Goal: Information Seeking & Learning: Understand process/instructions

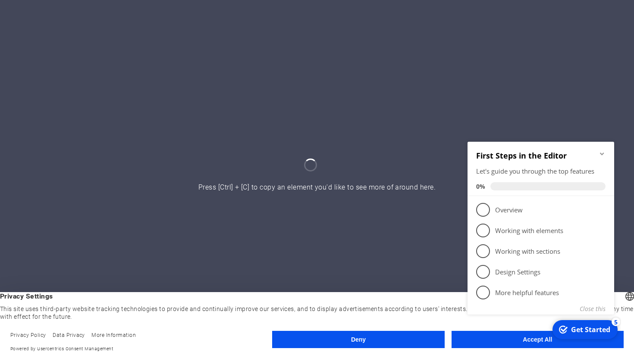
click at [495, 339] on div "checkmark Get Started 5 First Steps in the Editor Let's guide you through the t…" at bounding box center [542, 238] width 157 height 208
click at [495, 338] on div "checkmark Get Started 5 First Steps in the Editor Let's guide you through the t…" at bounding box center [542, 238] width 157 height 210
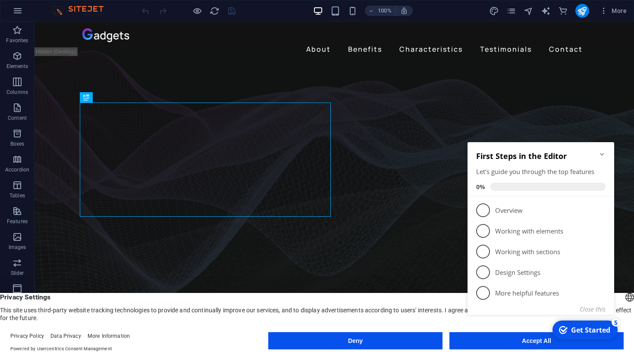
click at [467, 336] on div "checkmark Get Started 5 First Steps in the Editor Let's guide you through the t…" at bounding box center [542, 239] width 157 height 210
click at [530, 214] on p "Overview - incomplete" at bounding box center [546, 210] width 103 height 9
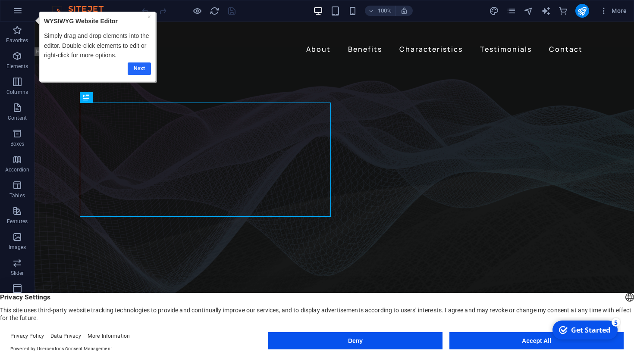
click at [138, 71] on link "Next" at bounding box center [139, 69] width 23 height 13
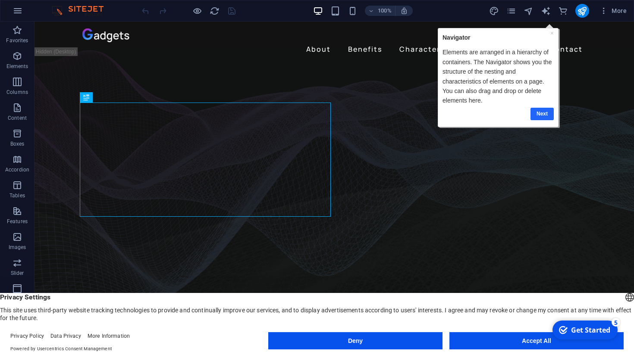
click at [539, 115] on link "Next" at bounding box center [541, 113] width 23 height 13
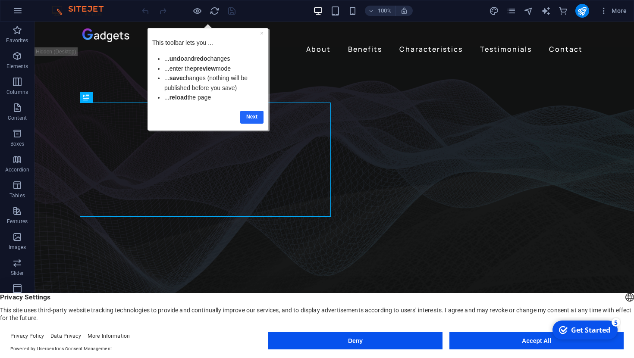
click at [253, 119] on link "Next" at bounding box center [251, 117] width 23 height 13
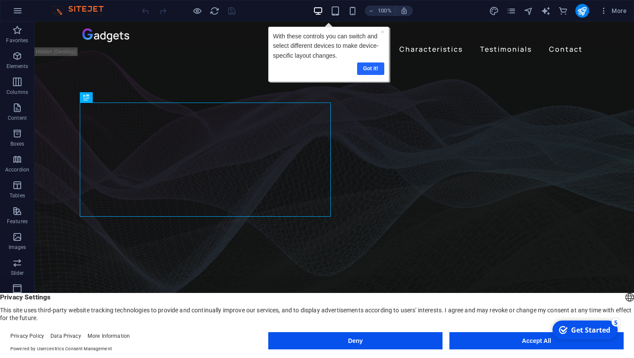
click at [370, 69] on link "Got it!" at bounding box center [370, 69] width 27 height 13
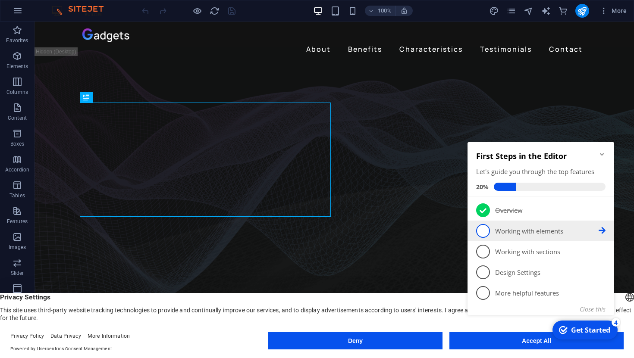
click at [511, 234] on p "Working with elements - incomplete" at bounding box center [546, 231] width 103 height 9
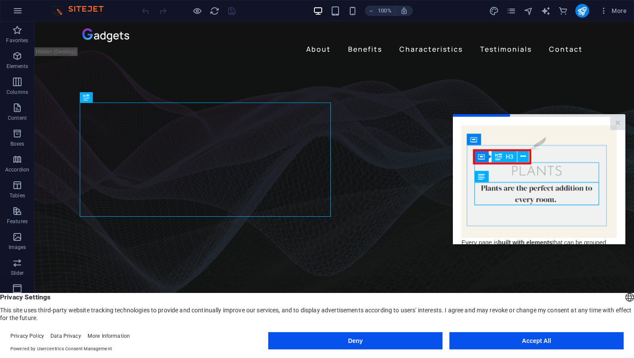
click at [605, 323] on link "Next" at bounding box center [602, 331] width 28 height 16
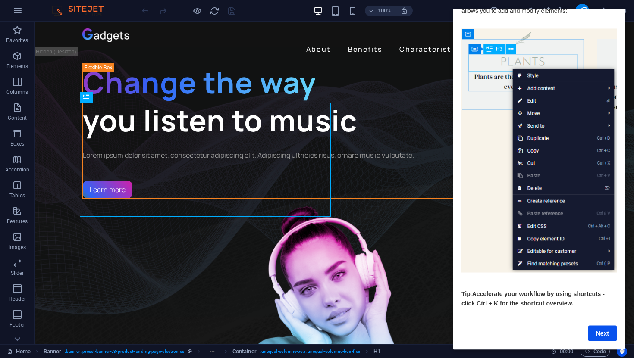
scroll to position [33, 0]
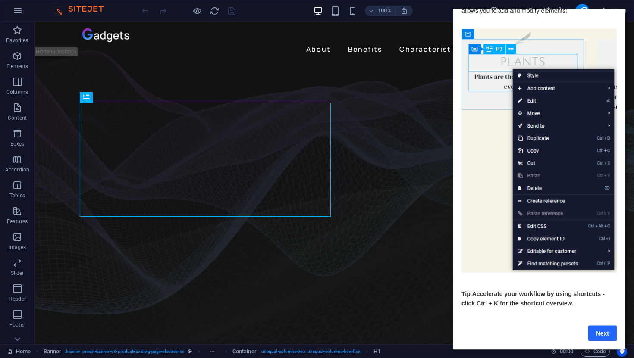
click at [596, 326] on link "Next" at bounding box center [602, 334] width 28 height 16
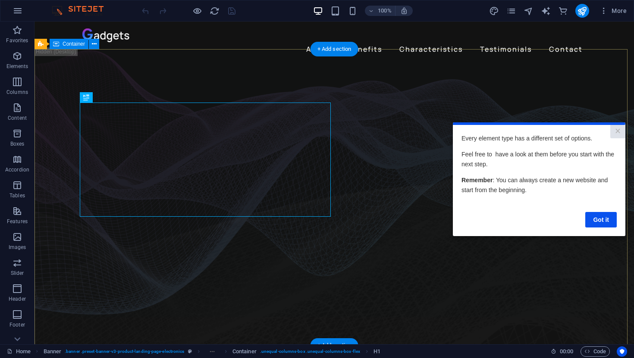
scroll to position [0, 0]
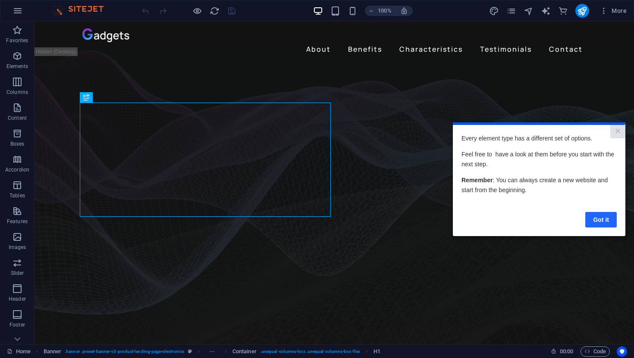
click at [608, 217] on link "Got it" at bounding box center [600, 220] width 31 height 16
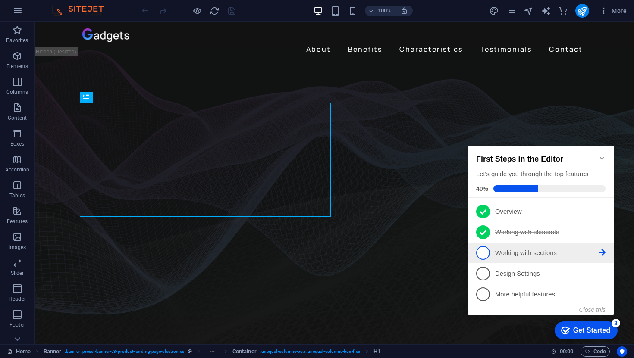
click at [562, 250] on p "Working with sections - incomplete" at bounding box center [546, 253] width 103 height 9
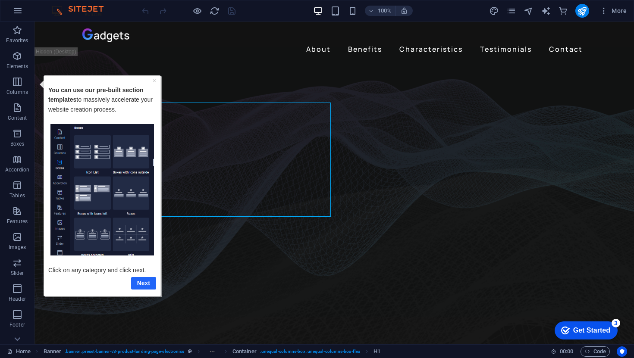
click at [141, 284] on link "Next" at bounding box center [143, 283] width 25 height 13
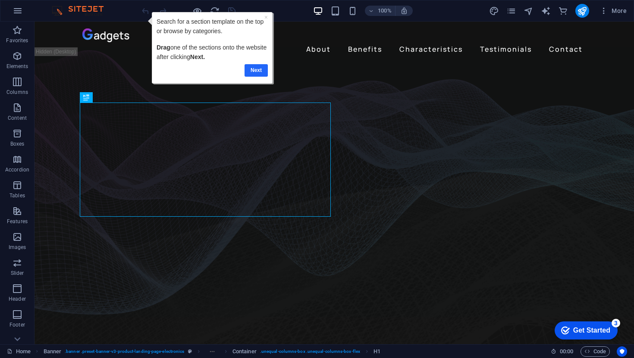
click at [259, 72] on link "Next" at bounding box center [256, 70] width 23 height 13
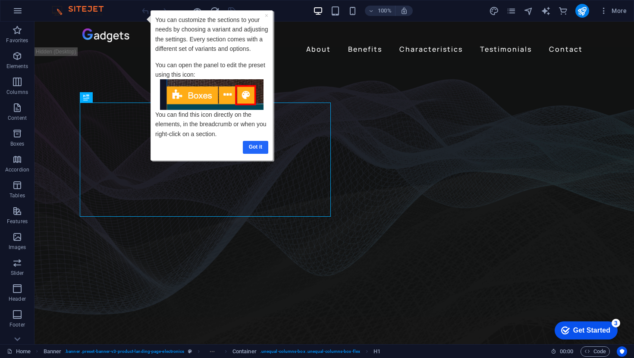
click at [254, 151] on link "Got it" at bounding box center [255, 147] width 25 height 13
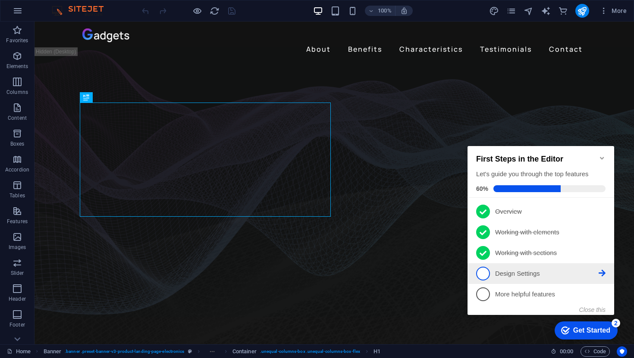
click at [502, 277] on link "4 Design Settings - incomplete" at bounding box center [540, 274] width 129 height 14
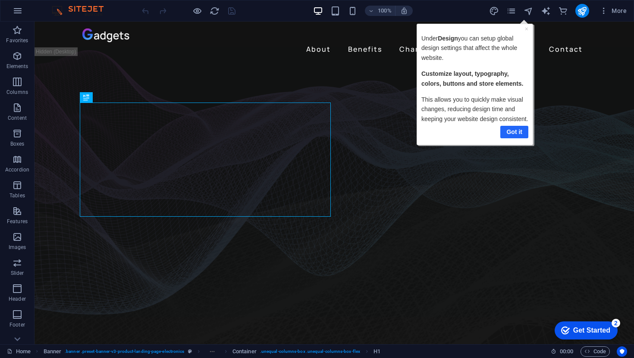
click at [512, 126] on link "Got it" at bounding box center [514, 131] width 28 height 13
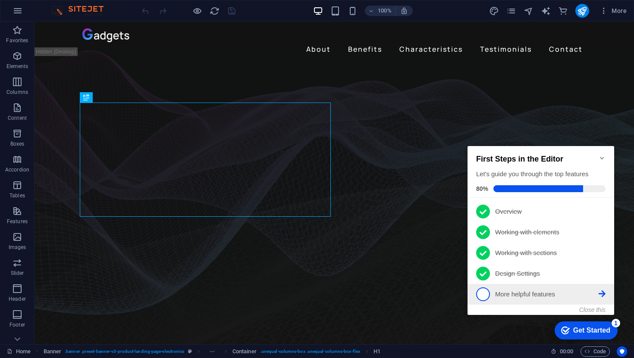
click at [524, 285] on li "5 More helpful features - incomplete" at bounding box center [540, 294] width 147 height 21
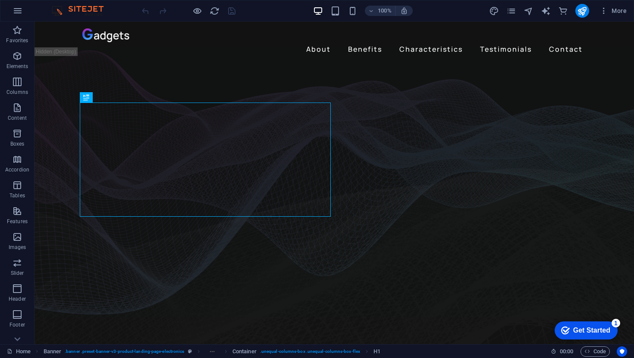
click at [577, 327] on div "Get Started" at bounding box center [591, 331] width 37 height 8
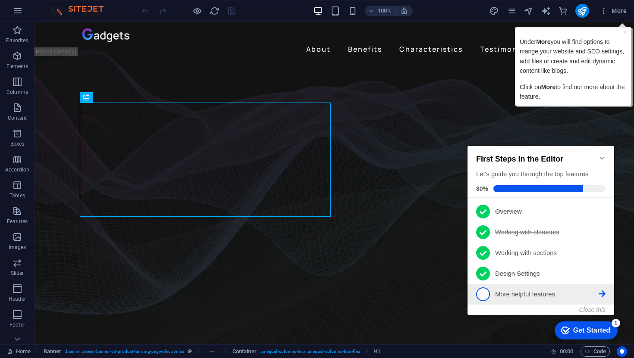
click at [481, 292] on span "5" at bounding box center [483, 295] width 14 height 14
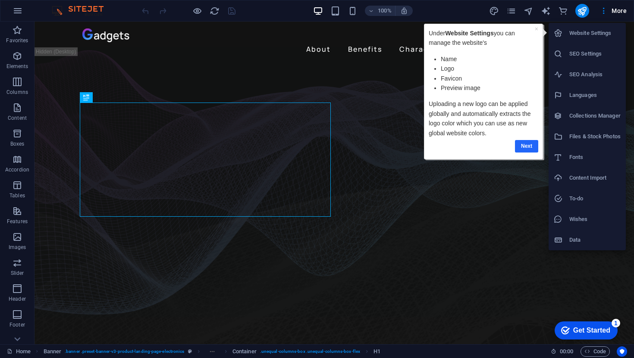
click at [533, 144] on link "Next" at bounding box center [526, 146] width 23 height 13
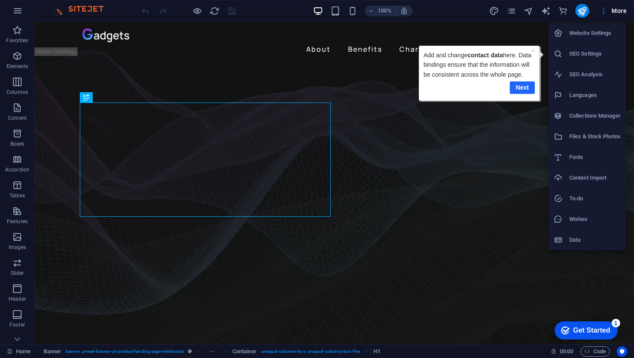
click at [525, 86] on link "Next" at bounding box center [522, 88] width 25 height 13
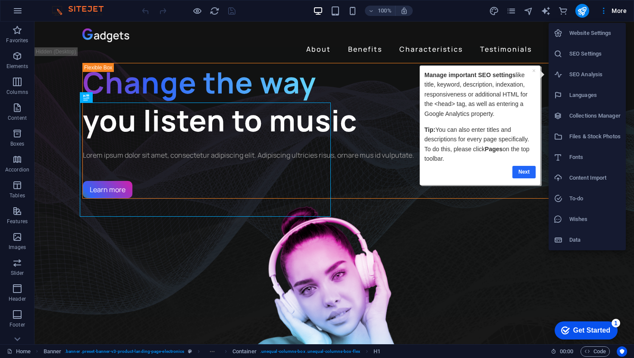
click at [519, 167] on link "Next" at bounding box center [523, 172] width 23 height 13
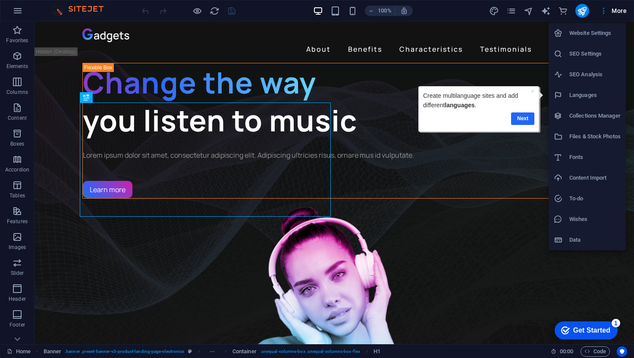
click at [524, 122] on link "Next" at bounding box center [522, 119] width 23 height 13
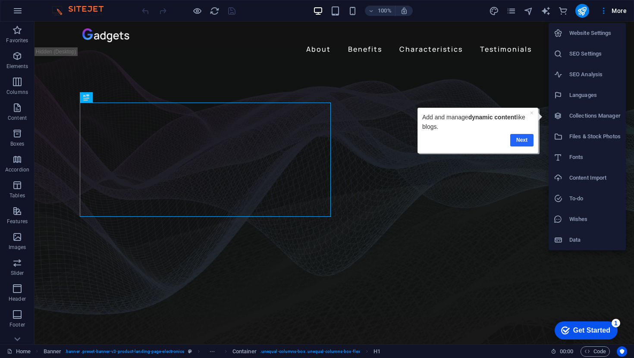
click at [526, 138] on link "Next" at bounding box center [521, 140] width 23 height 13
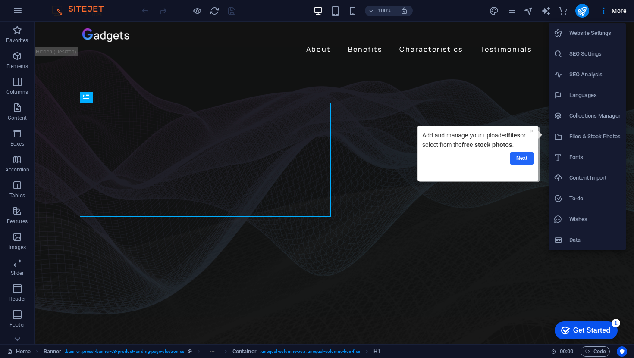
click at [526, 154] on link "Next" at bounding box center [521, 158] width 23 height 13
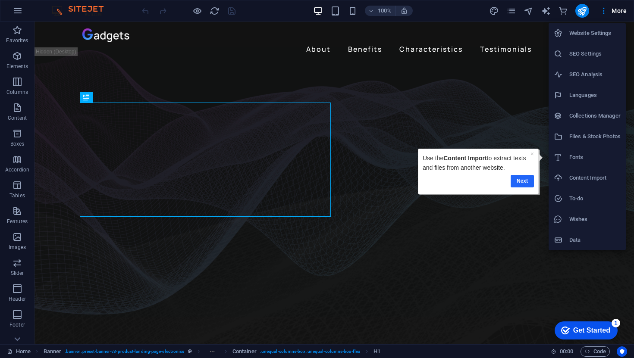
click at [524, 179] on link "Next" at bounding box center [522, 181] width 23 height 13
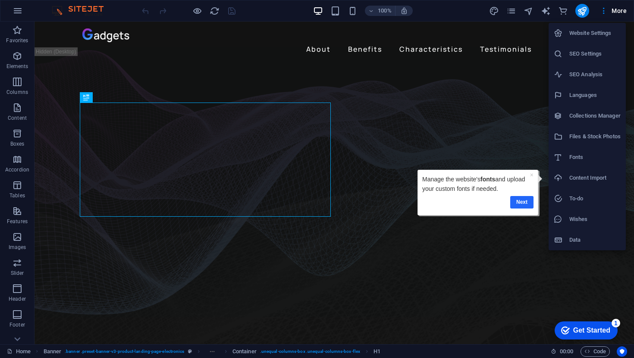
click at [523, 204] on link "Next" at bounding box center [521, 202] width 23 height 13
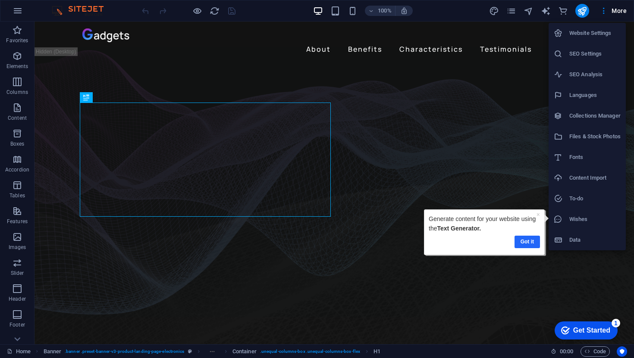
click at [527, 236] on link "Got it" at bounding box center [526, 242] width 25 height 13
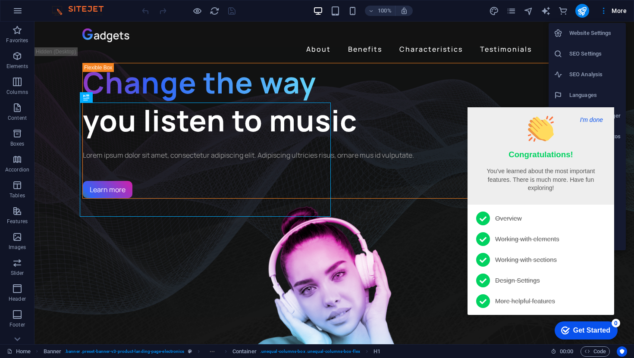
click at [593, 122] on button "I'm done" at bounding box center [591, 120] width 28 height 8
